Goal: Submit feedback/report problem

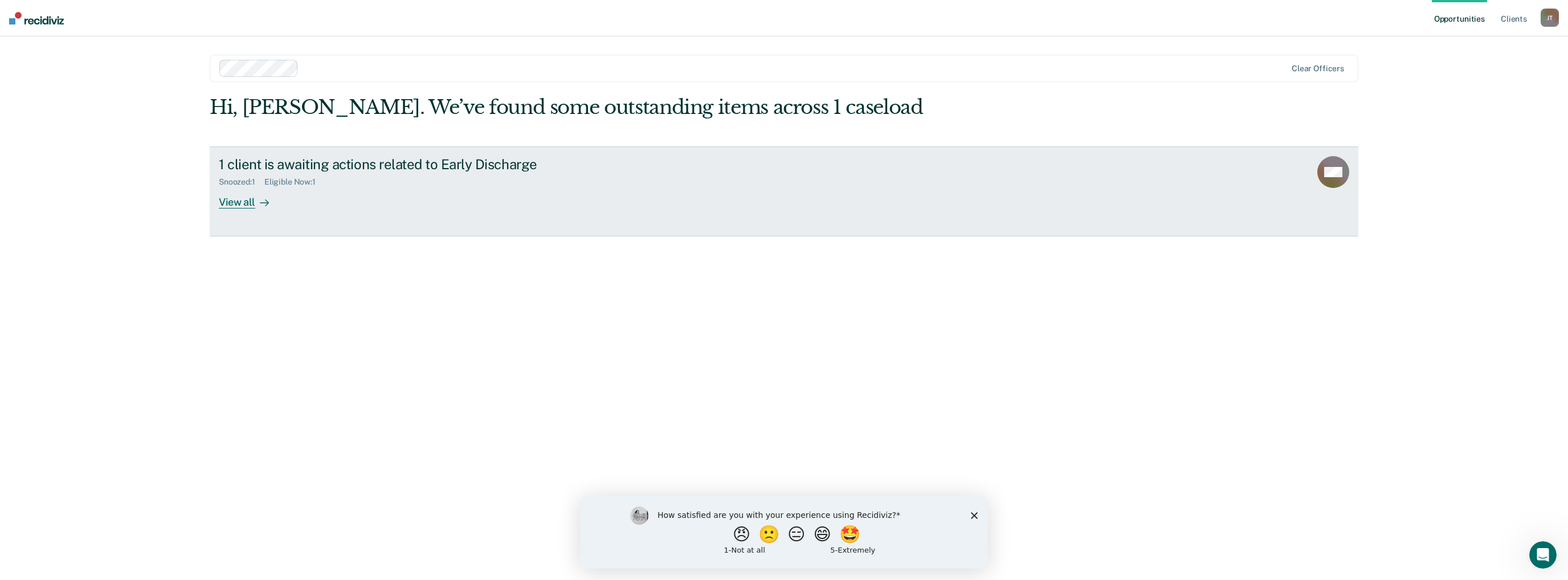
click at [396, 161] on div "1 client is awaiting actions related to Early Discharge" at bounding box center [419, 164] width 400 height 17
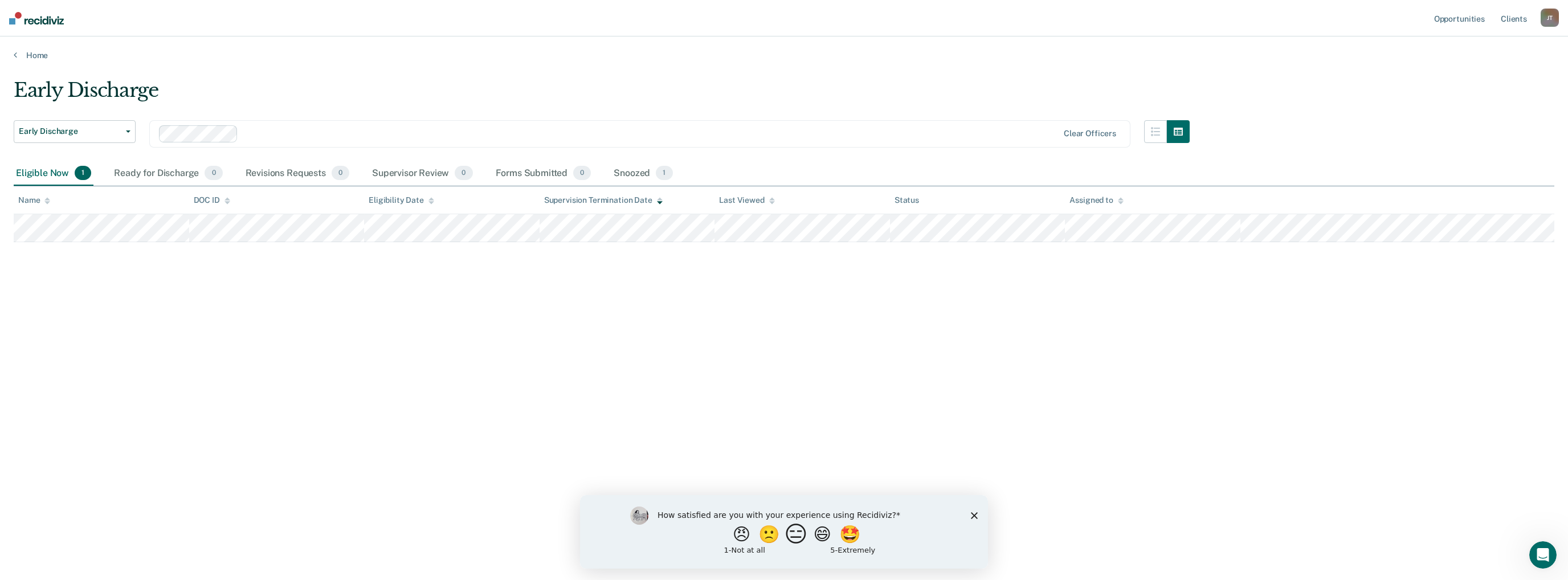
click at [791, 535] on button "😑" at bounding box center [797, 533] width 27 height 23
click at [734, 544] on input "Enter text..." at bounding box center [774, 541] width 233 height 23
click at [787, 547] on input "doesnt make sense as to who is eleigible and who is not" at bounding box center [774, 541] width 233 height 23
type input "doesnt make sense as to who is eligible and who is not"
click at [902, 545] on icon "Submit your response" at bounding box center [900, 541] width 9 height 9
